Goal: Information Seeking & Learning: Learn about a topic

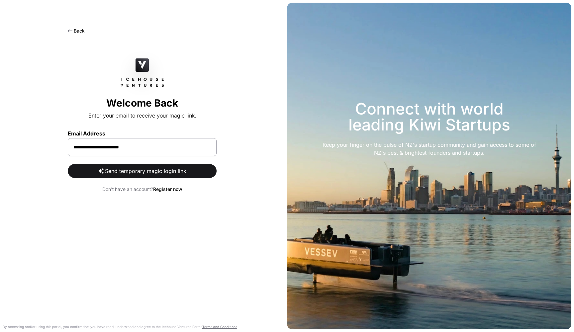
click at [142, 172] on button "Send temporary magic login link" at bounding box center [142, 171] width 149 height 14
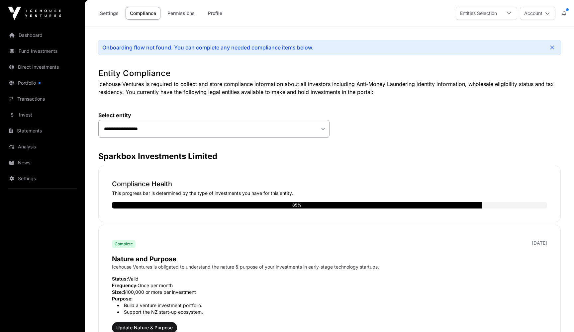
click at [24, 115] on link "Invest" at bounding box center [42, 115] width 74 height 15
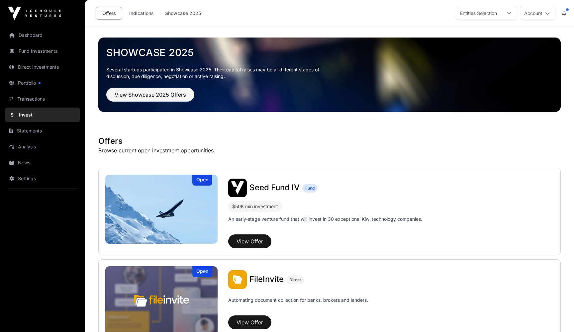
click at [27, 81] on link "Portfolio" at bounding box center [42, 83] width 74 height 15
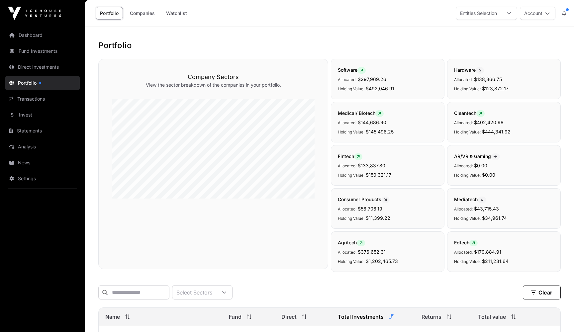
click at [30, 34] on link "Dashboard" at bounding box center [42, 35] width 74 height 15
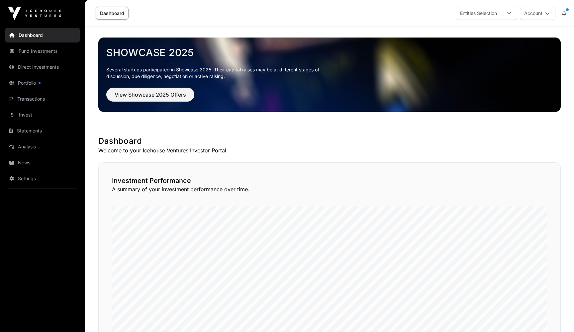
click at [26, 67] on link "Direct Investments" at bounding box center [42, 67] width 74 height 15
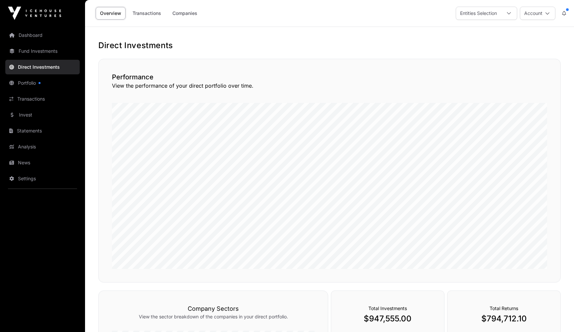
click at [192, 11] on link "Companies" at bounding box center [185, 13] width 34 height 13
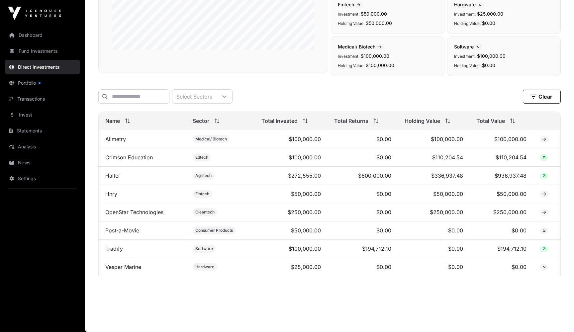
scroll to position [150, 0]
click at [135, 212] on link "OpenStar Technologies" at bounding box center [134, 212] width 58 height 7
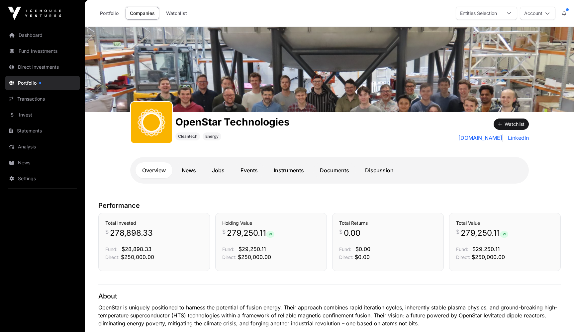
click at [327, 172] on link "Documents" at bounding box center [334, 170] width 43 height 16
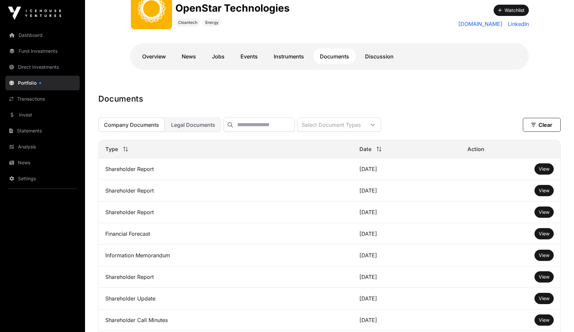
scroll to position [91, 0]
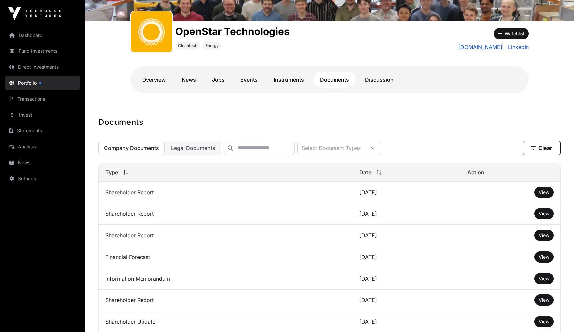
click at [547, 190] on link "View" at bounding box center [544, 192] width 11 height 7
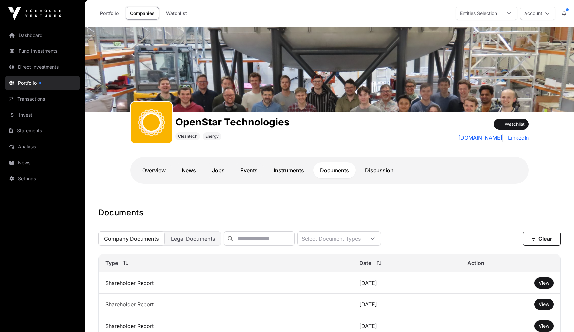
scroll to position [0, 0]
click at [28, 113] on link "Invest" at bounding box center [42, 115] width 74 height 15
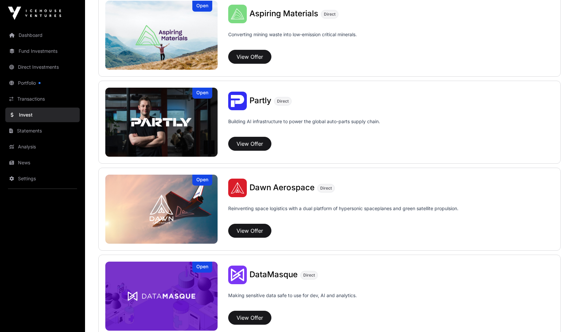
scroll to position [356, 0]
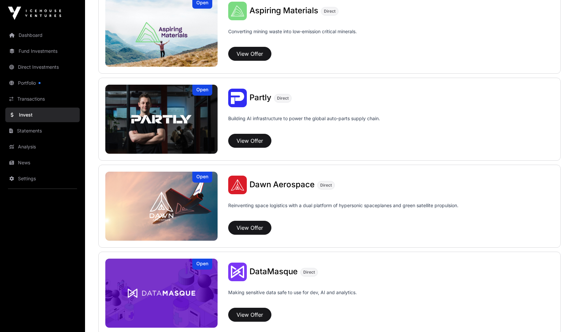
click at [247, 226] on button "View Offer" at bounding box center [249, 228] width 43 height 14
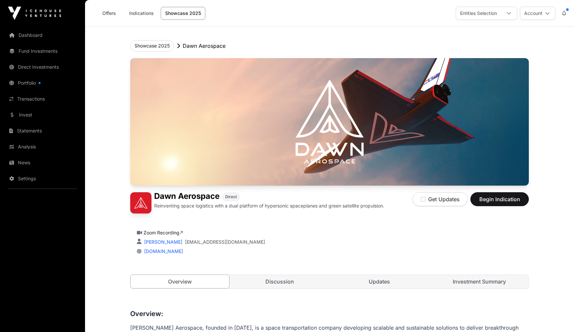
click at [38, 36] on link "Dashboard" at bounding box center [42, 35] width 74 height 15
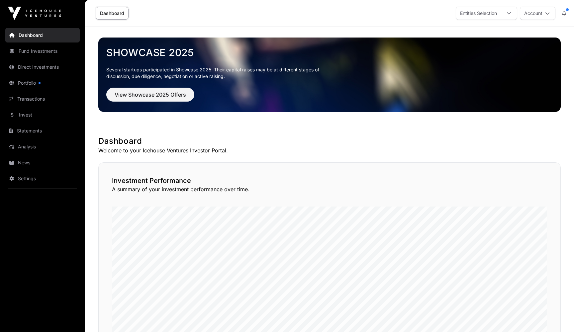
click at [37, 33] on link "Dashboard" at bounding box center [42, 35] width 74 height 15
click at [149, 93] on span "View Showcase 2025 Offers" at bounding box center [150, 95] width 71 height 8
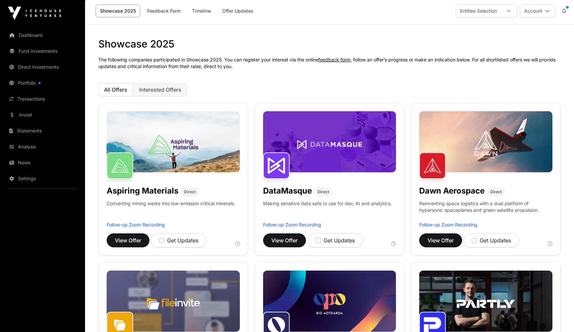
scroll to position [3, 0]
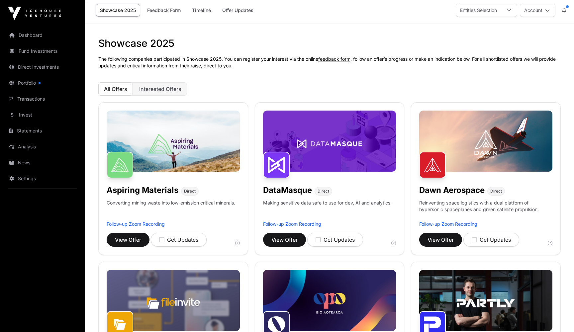
click at [235, 9] on link "Offer Updates" at bounding box center [238, 10] width 40 height 13
